Goal: Navigation & Orientation: Find specific page/section

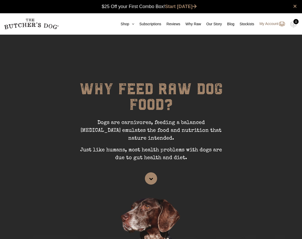
click at [268, 22] on link "My Account" at bounding box center [269, 24] width 31 height 6
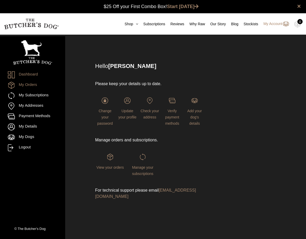
click at [28, 87] on link "My Orders" at bounding box center [33, 85] width 50 height 7
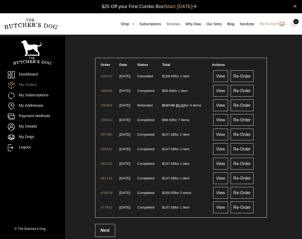
click at [170, 25] on link "Reviews" at bounding box center [170, 23] width 19 height 5
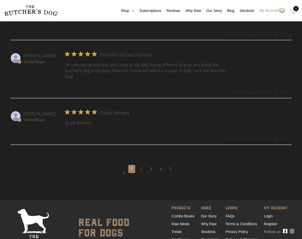
scroll to position [672, 0]
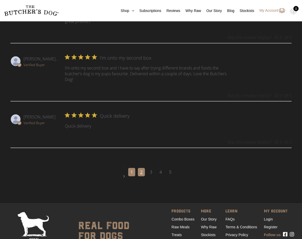
click at [143, 177] on link "2" at bounding box center [141, 172] width 7 height 8
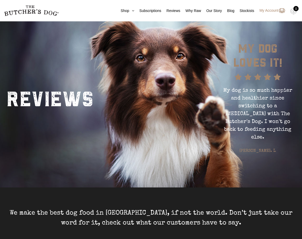
scroll to position [0, 0]
